Goal: Navigation & Orientation: Find specific page/section

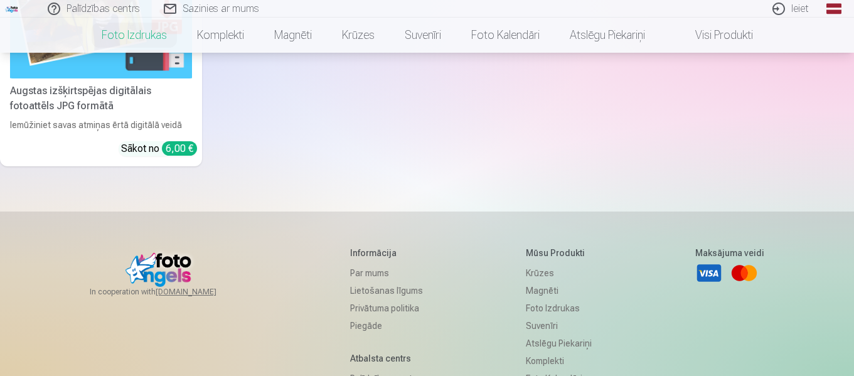
scroll to position [518, 0]
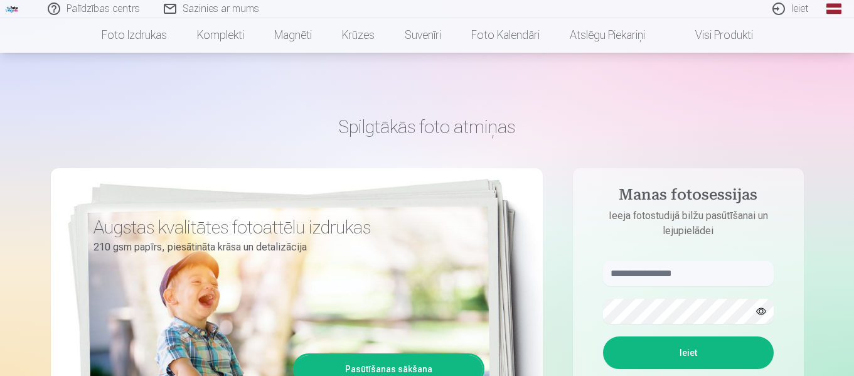
scroll to position [3902, 0]
